Goal: Task Accomplishment & Management: Manage account settings

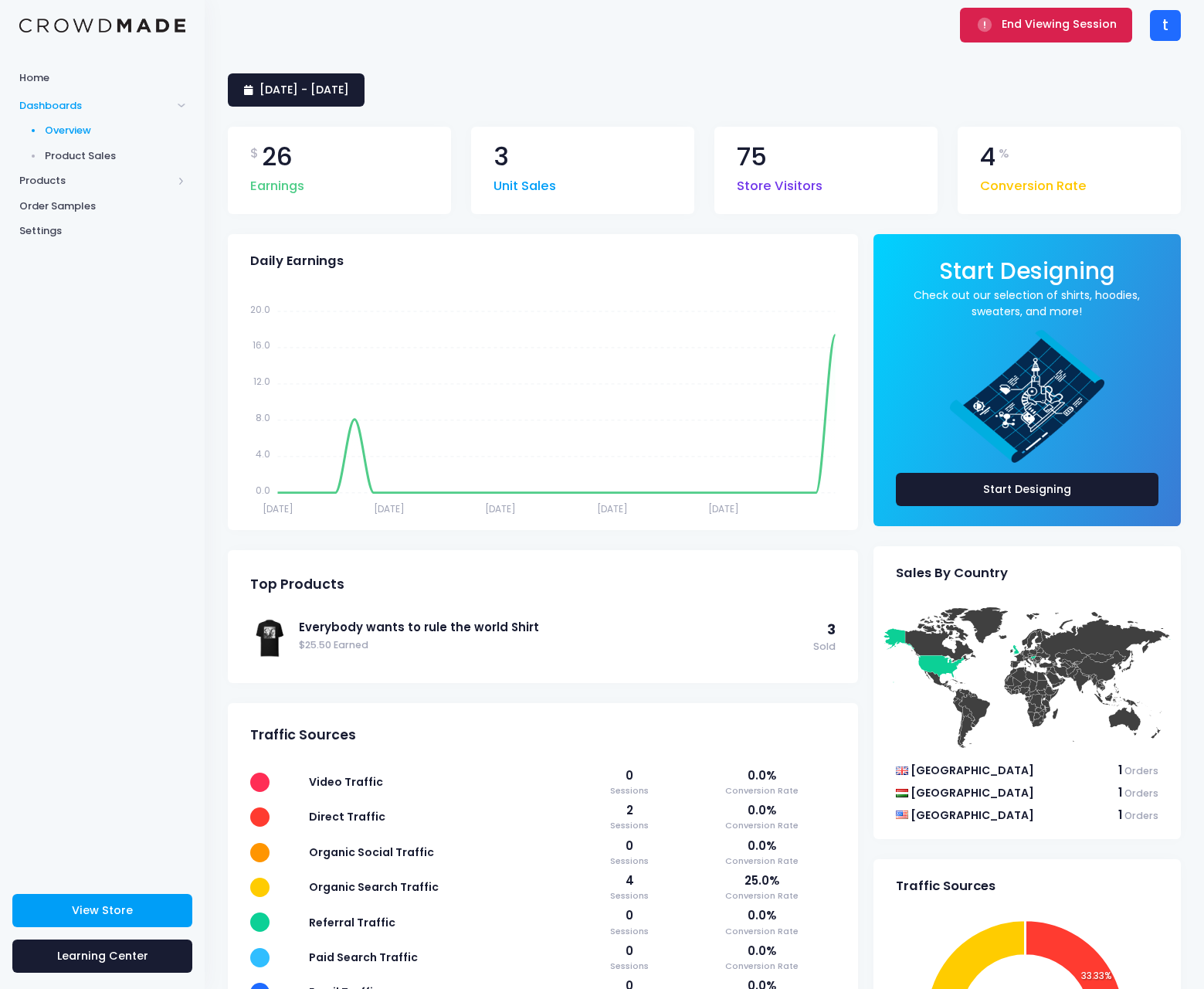
click at [1045, 26] on span "End Viewing Session" at bounding box center [1059, 24] width 115 height 15
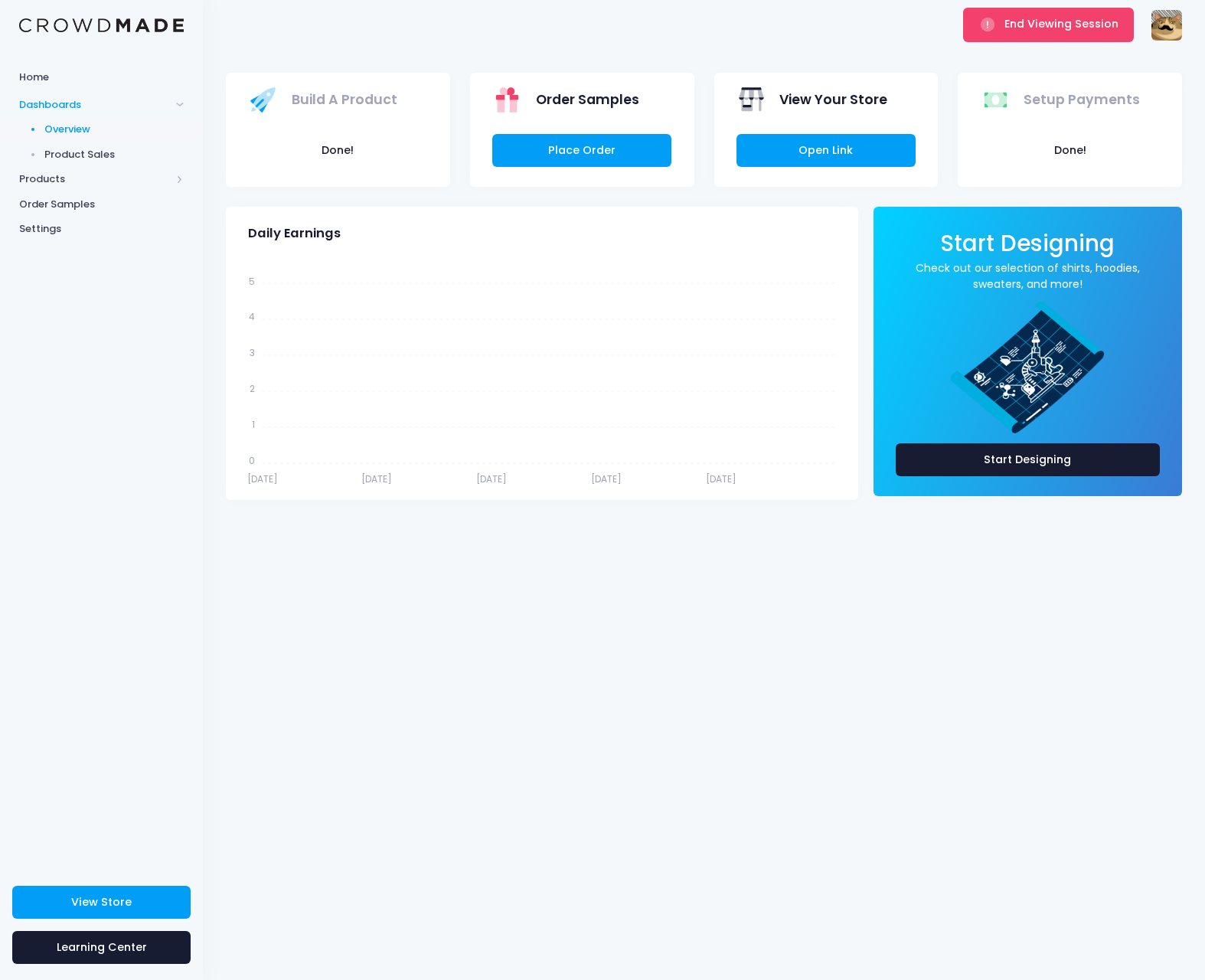
click at [156, 298] on div "Home Dashboards Overview Product Sales Products Product Builder Product Editor …" at bounding box center [101, 461] width 202 height 798
click at [68, 178] on span "Products" at bounding box center [95, 179] width 152 height 15
click at [72, 179] on span "Product Editor" at bounding box center [114, 179] width 140 height 15
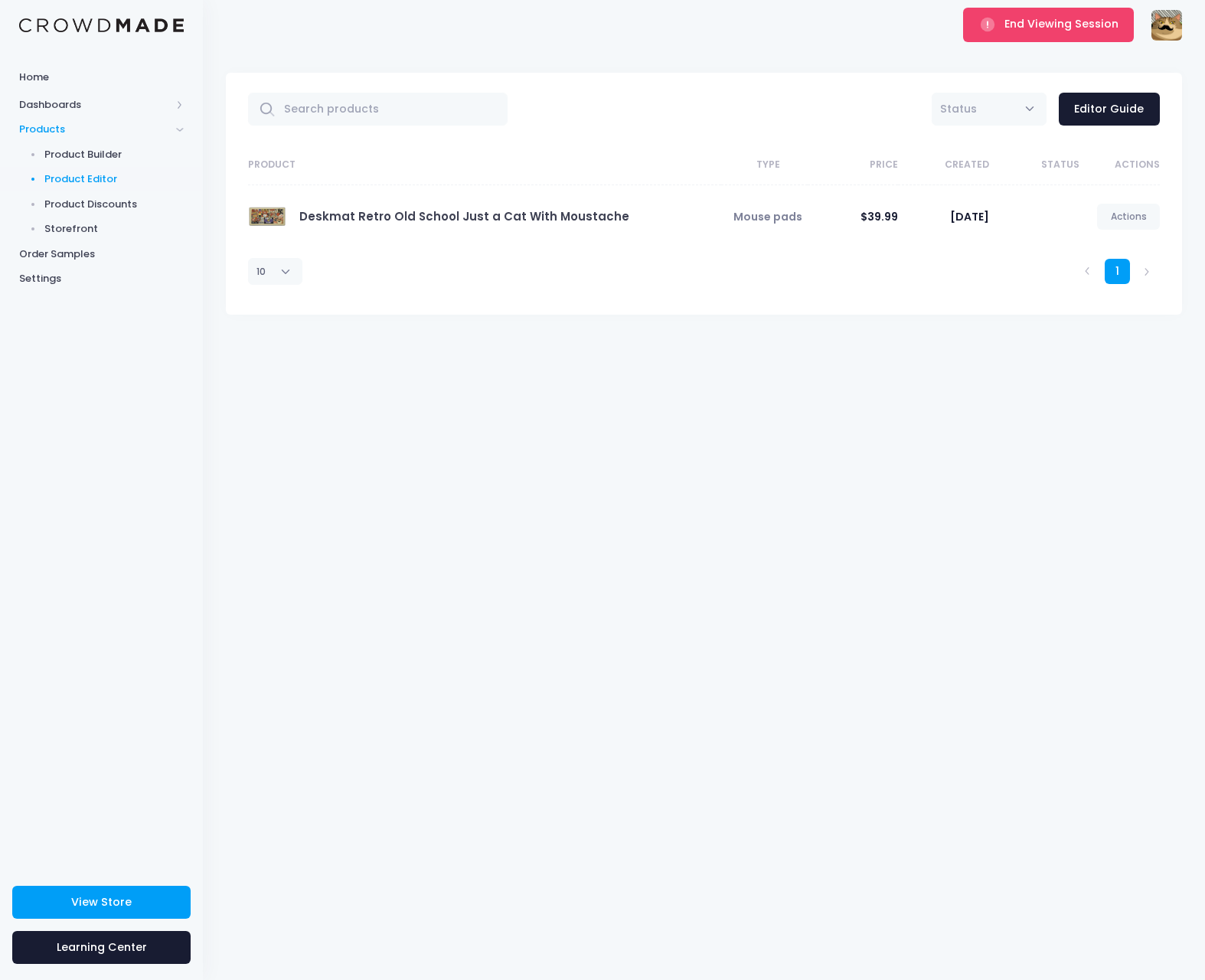
click at [1165, 36] on img at bounding box center [1167, 25] width 31 height 31
click at [1026, 172] on link "Settings" at bounding box center [1068, 178] width 205 height 29
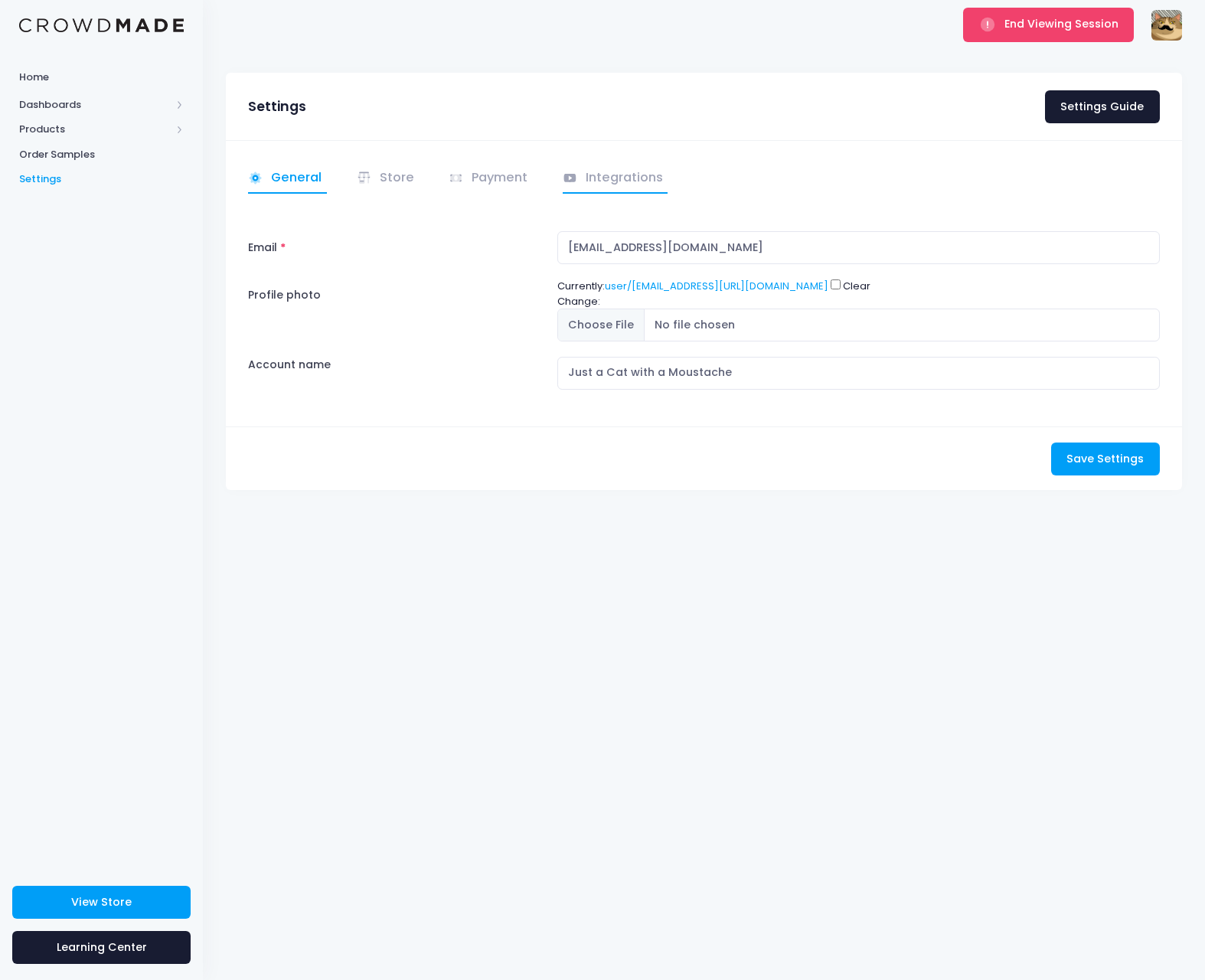
click at [616, 172] on link "Integrations" at bounding box center [615, 179] width 106 height 30
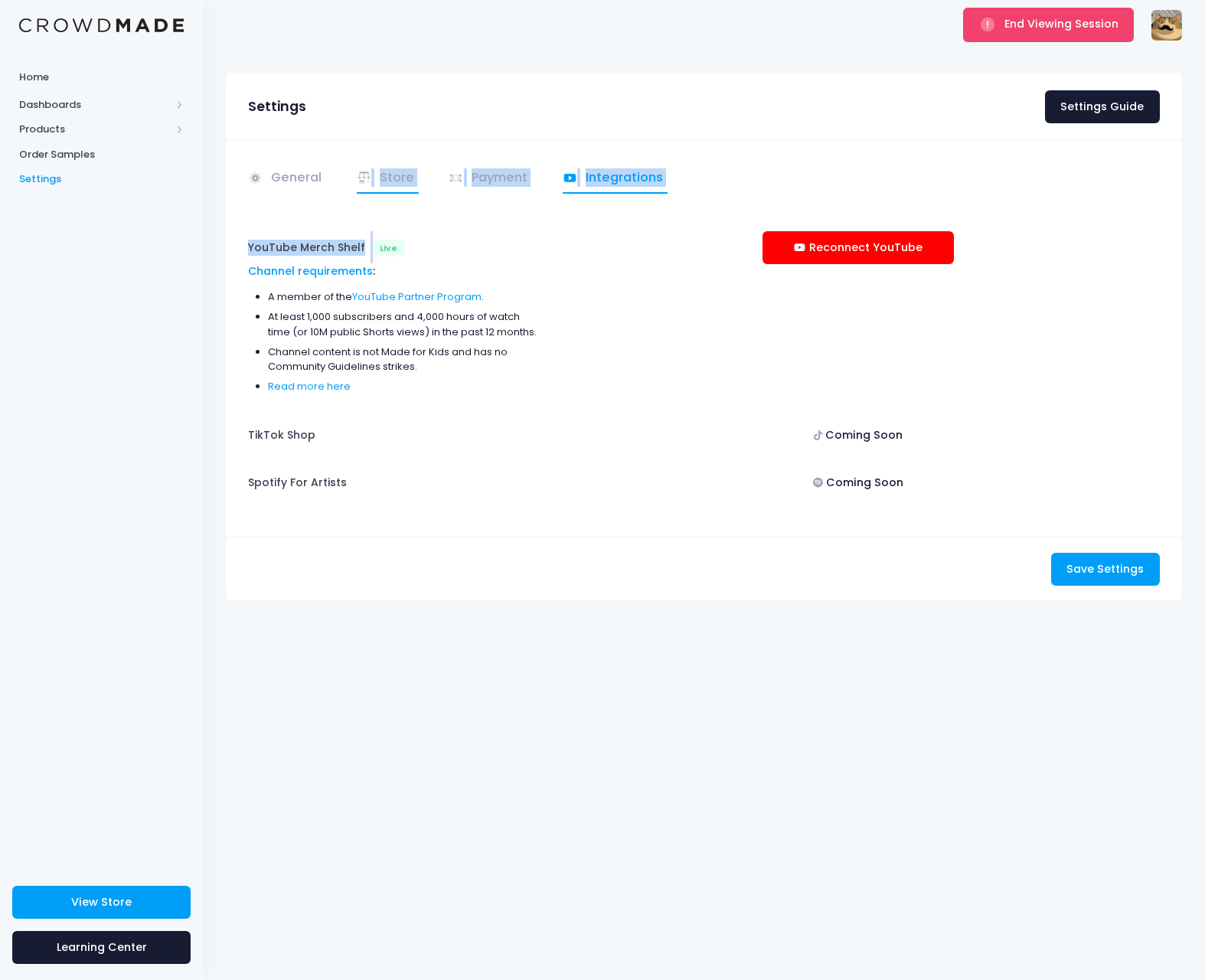
drag, startPoint x: 402, startPoint y: 240, endPoint x: 361, endPoint y: 184, distance: 69.4
click at [360, 184] on div "General Store" at bounding box center [704, 338] width 957 height 397
click at [466, 177] on link "Payment" at bounding box center [490, 179] width 84 height 30
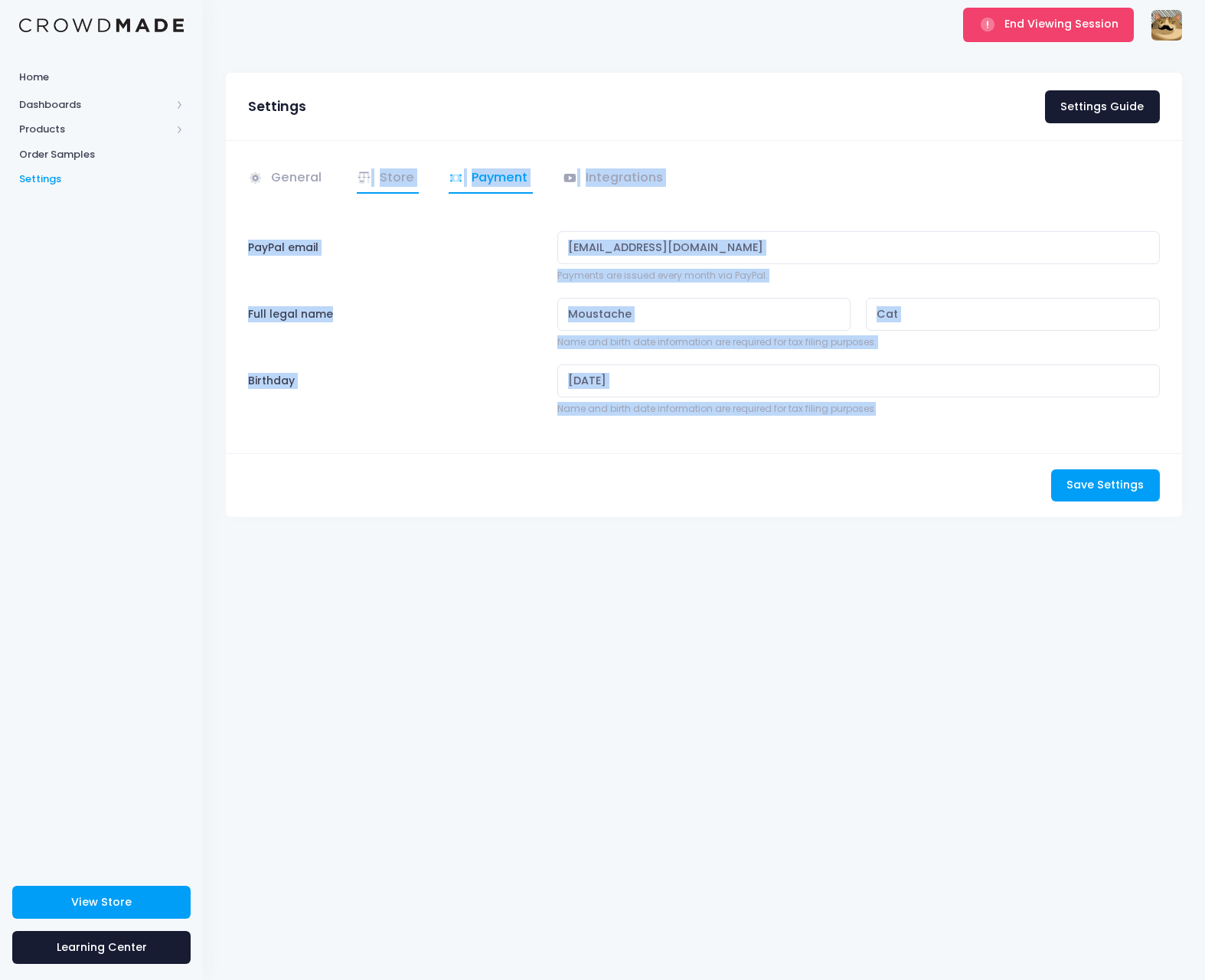
click at [391, 178] on link "Store" at bounding box center [388, 179] width 62 height 30
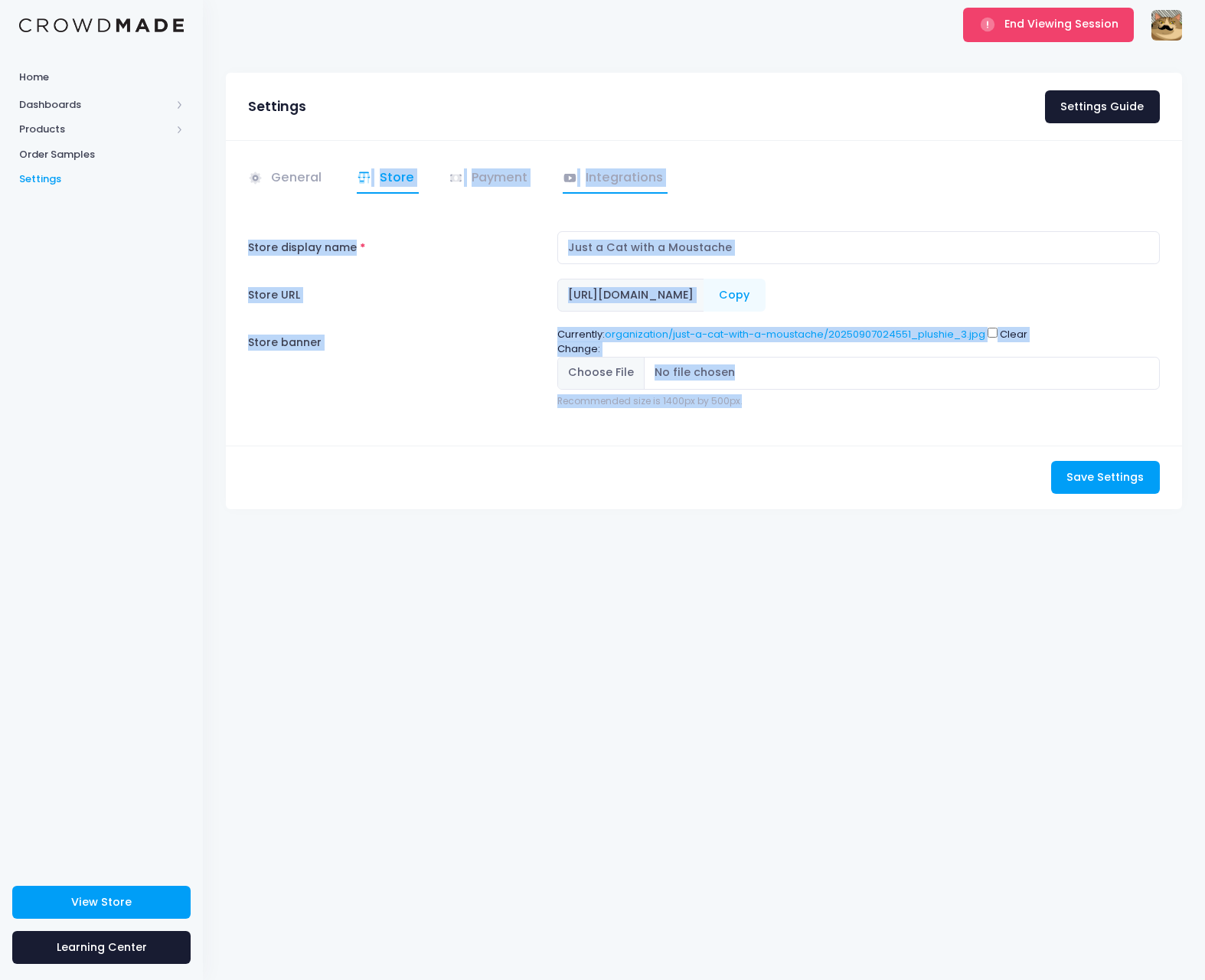
click at [614, 168] on link "Integrations" at bounding box center [615, 179] width 106 height 30
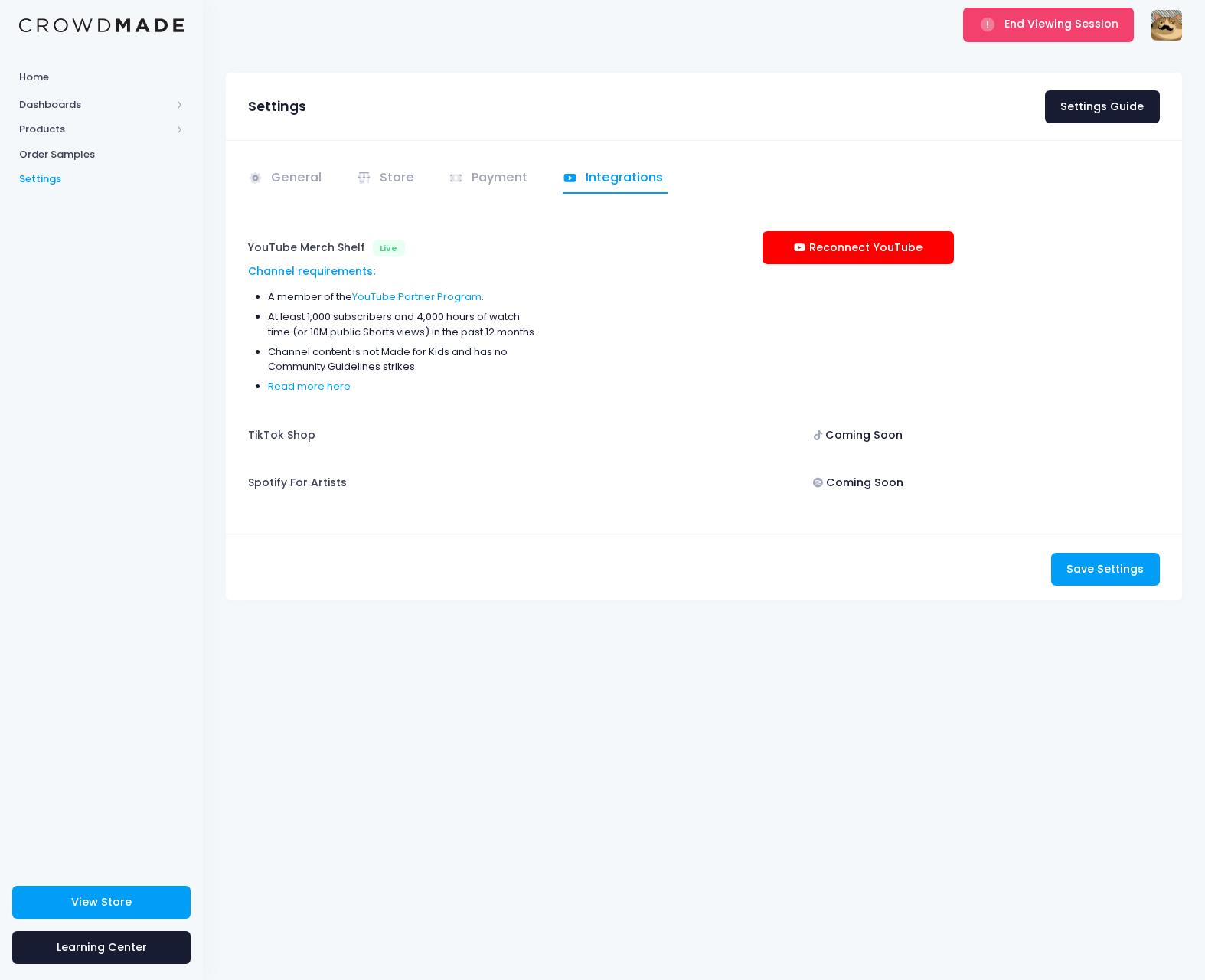
click at [556, 353] on div "Reconnect YouTube" at bounding box center [858, 318] width 618 height 173
click at [1016, 27] on span "End Viewing Session" at bounding box center [1061, 23] width 114 height 15
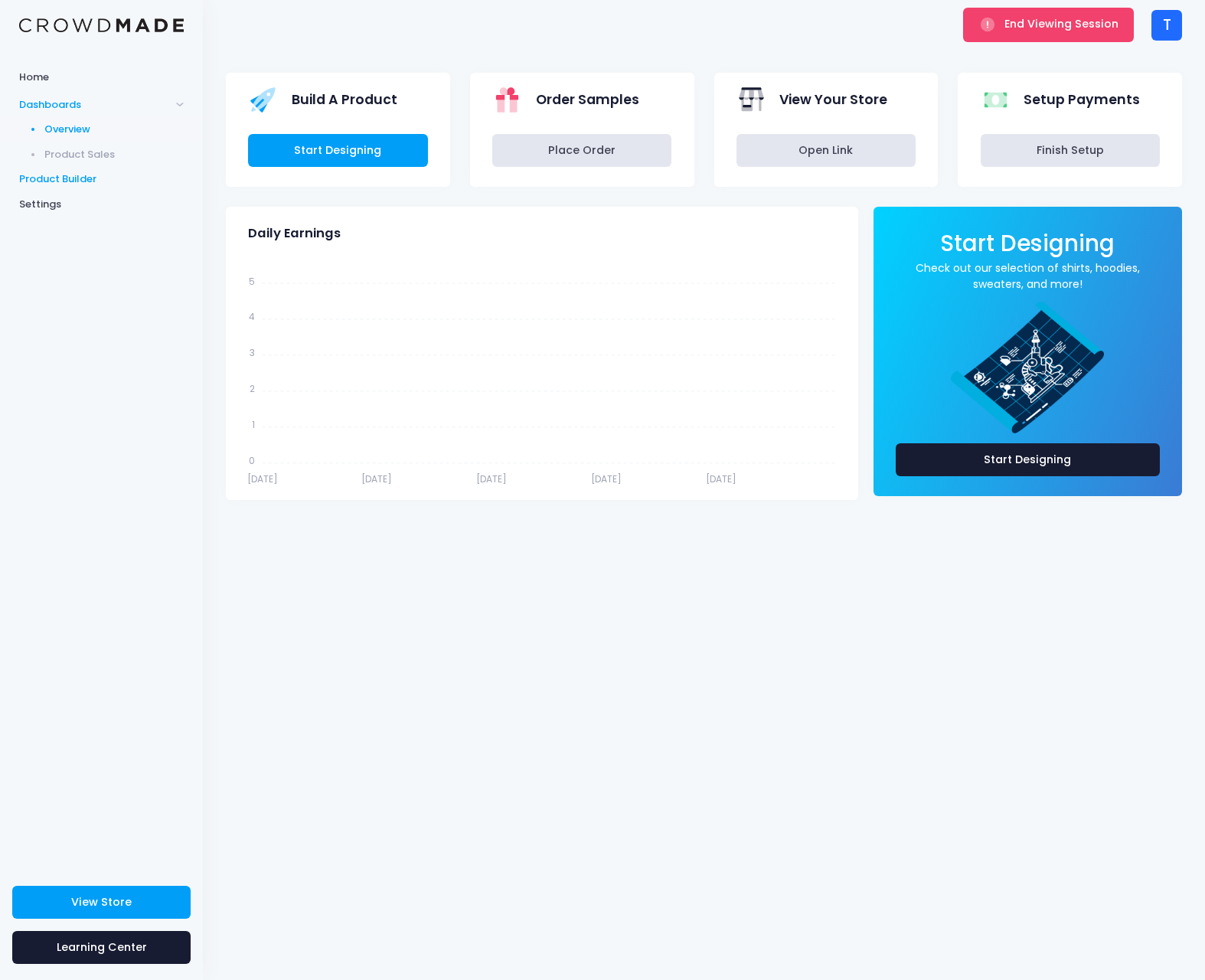
click at [78, 172] on span "Product Builder" at bounding box center [102, 179] width 165 height 15
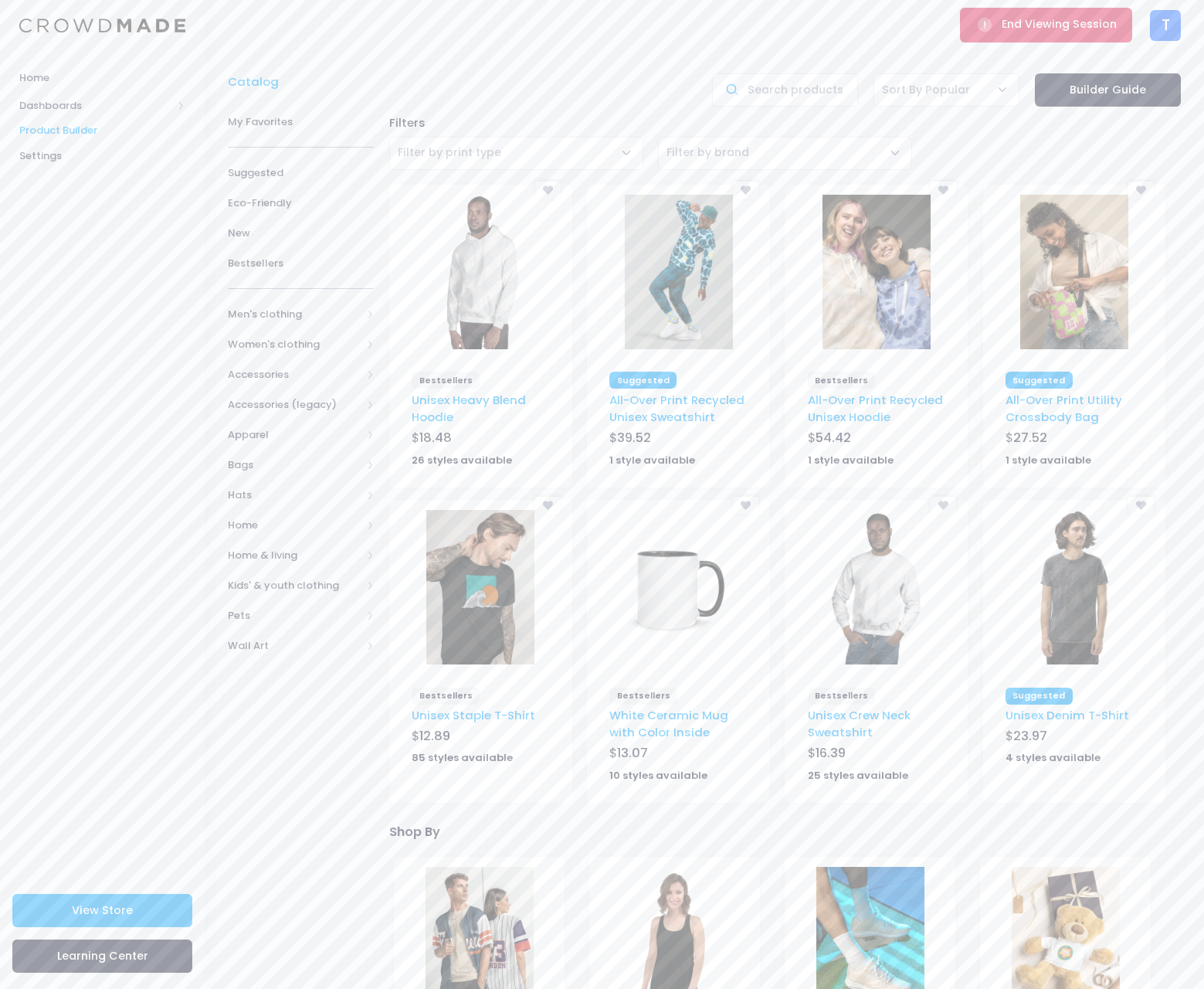
click at [1051, 19] on span "End Viewing Session" at bounding box center [1059, 24] width 115 height 15
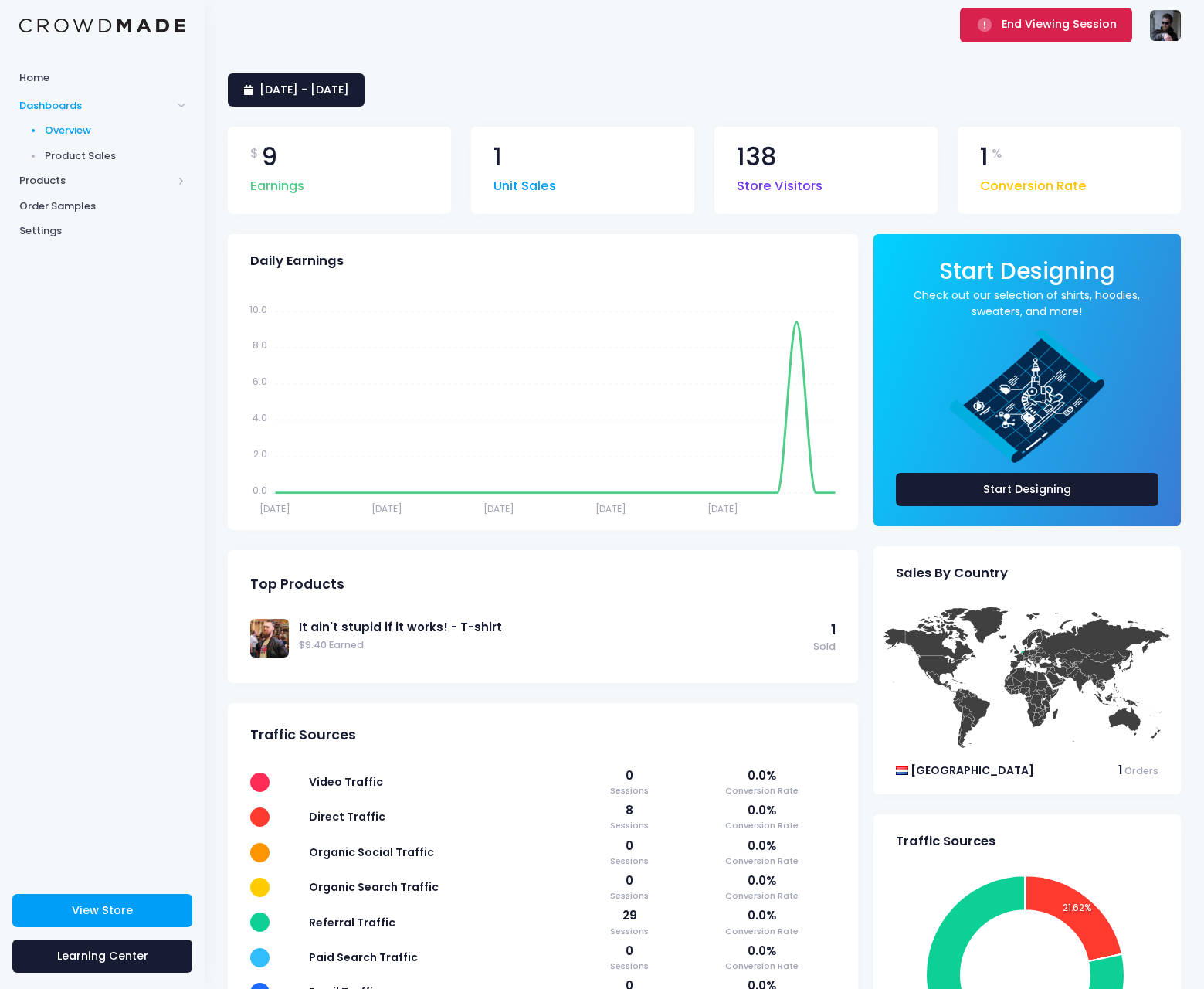
click at [1106, 21] on span "End Viewing Session" at bounding box center [1059, 24] width 115 height 15
